Goal: Task Accomplishment & Management: Manage account settings

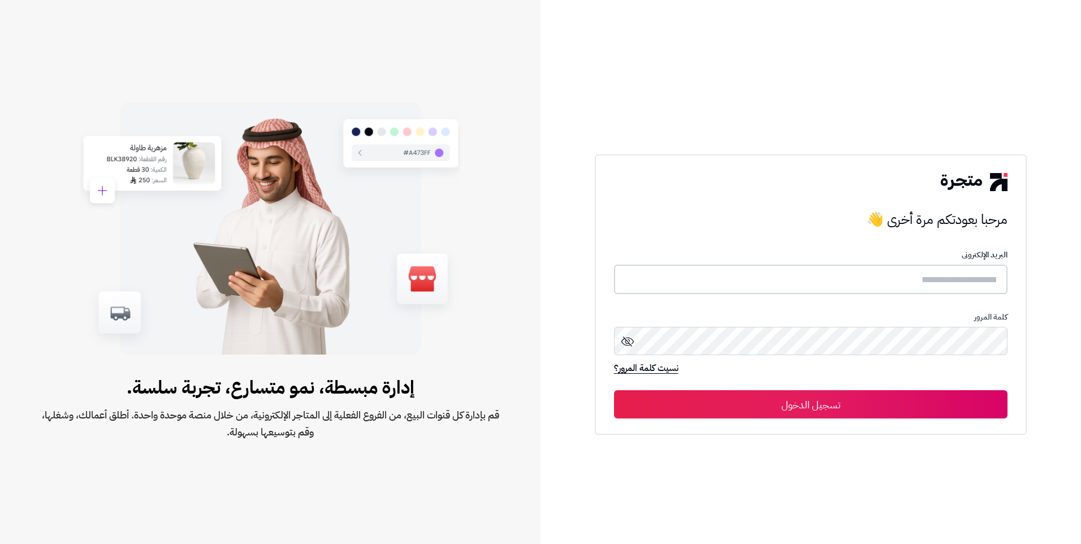
paste input "**********"
type input "**********"
click at [779, 400] on button "تسجيل الدخول" at bounding box center [811, 404] width 394 height 28
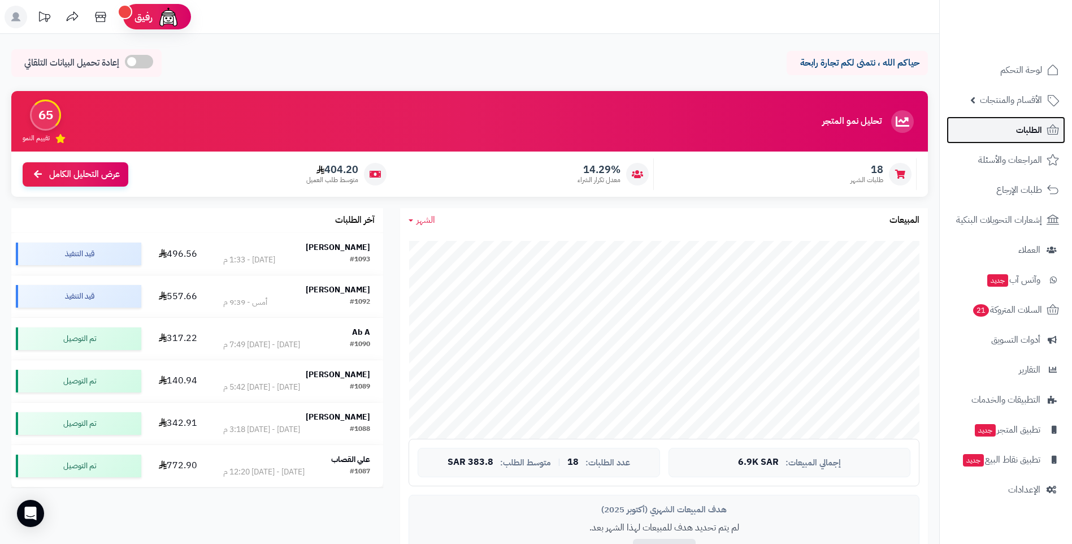
click at [1032, 135] on span "الطلبات" at bounding box center [1029, 130] width 26 height 16
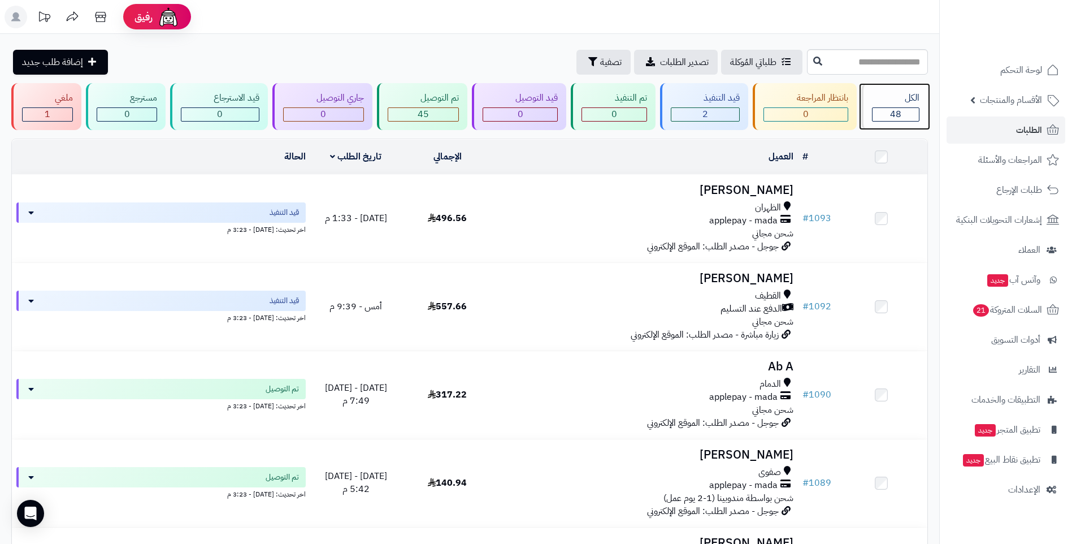
click at [887, 110] on div "48" at bounding box center [896, 114] width 46 height 13
click at [437, 113] on div "45" at bounding box center [423, 114] width 70 height 13
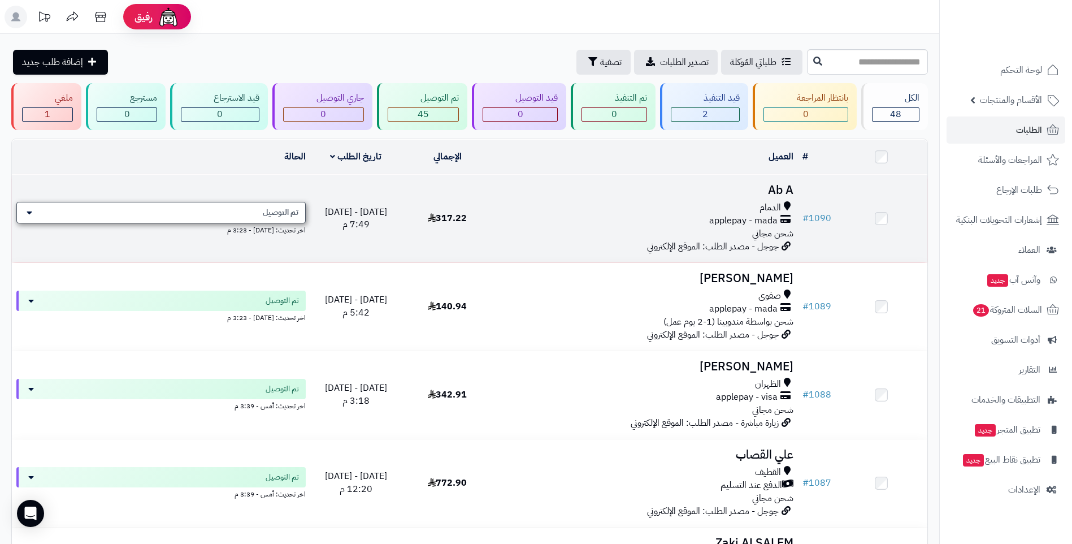
click at [29, 208] on icon at bounding box center [30, 212] width 6 height 9
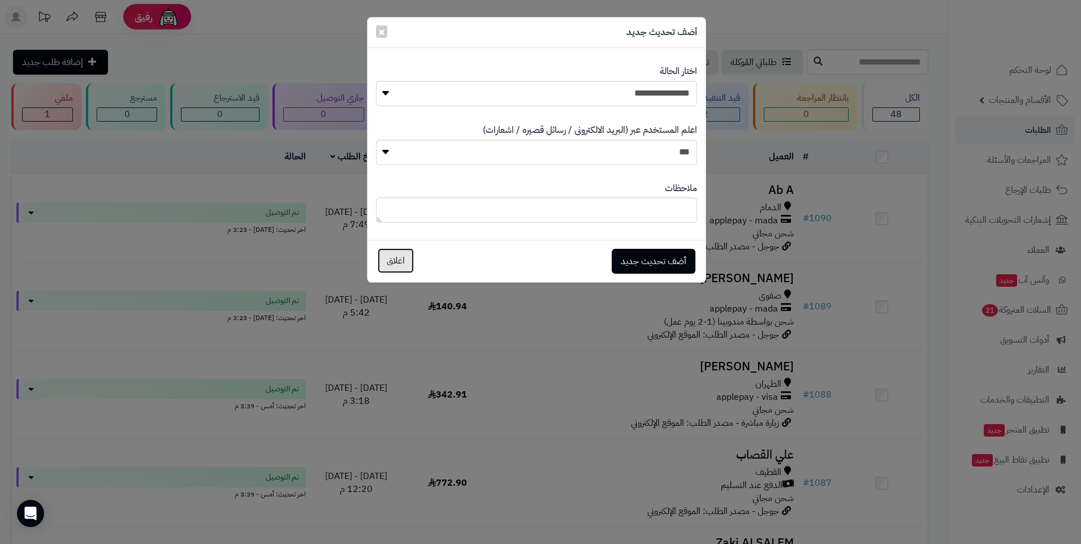
click at [387, 262] on button "اغلاق" at bounding box center [396, 260] width 36 height 25
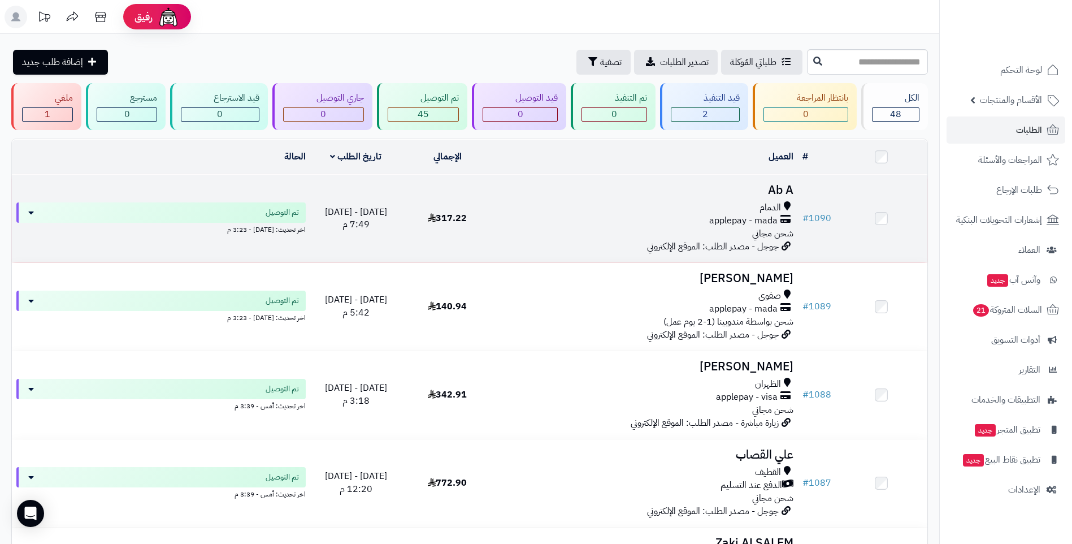
click at [470, 213] on td "317.22" at bounding box center [448, 219] width 92 height 88
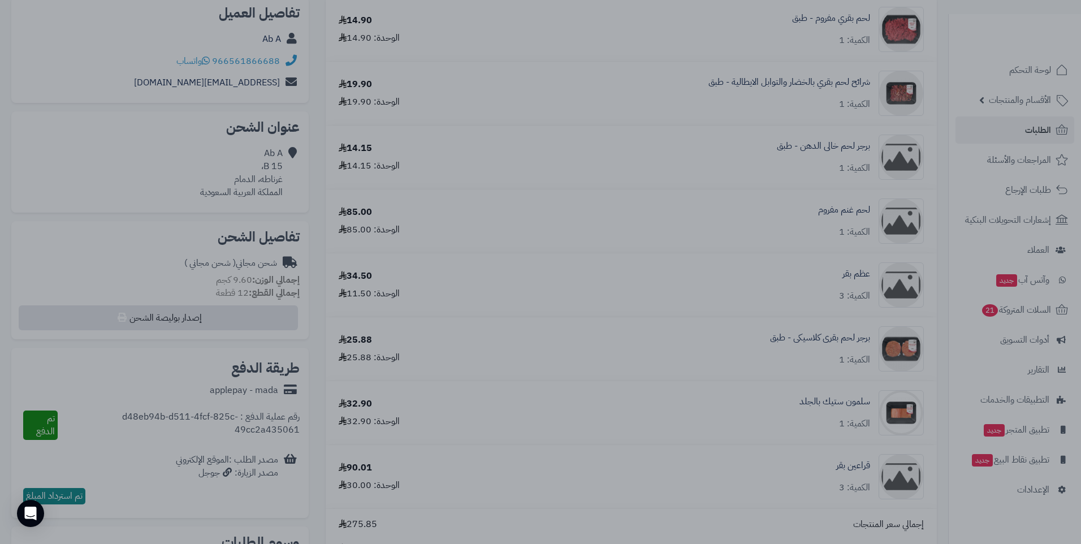
click at [331, 201] on div at bounding box center [540, 272] width 1081 height 544
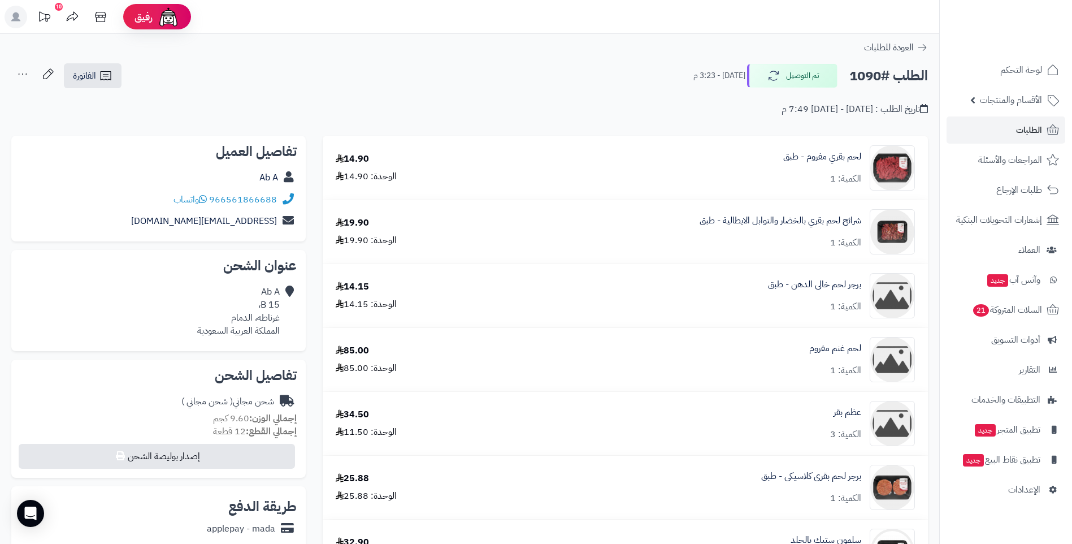
click at [927, 47] on div "العودة للطلبات" at bounding box center [469, 48] width 939 height 14
click at [917, 47] on icon at bounding box center [922, 47] width 11 height 11
